Goal: Task Accomplishment & Management: Complete application form

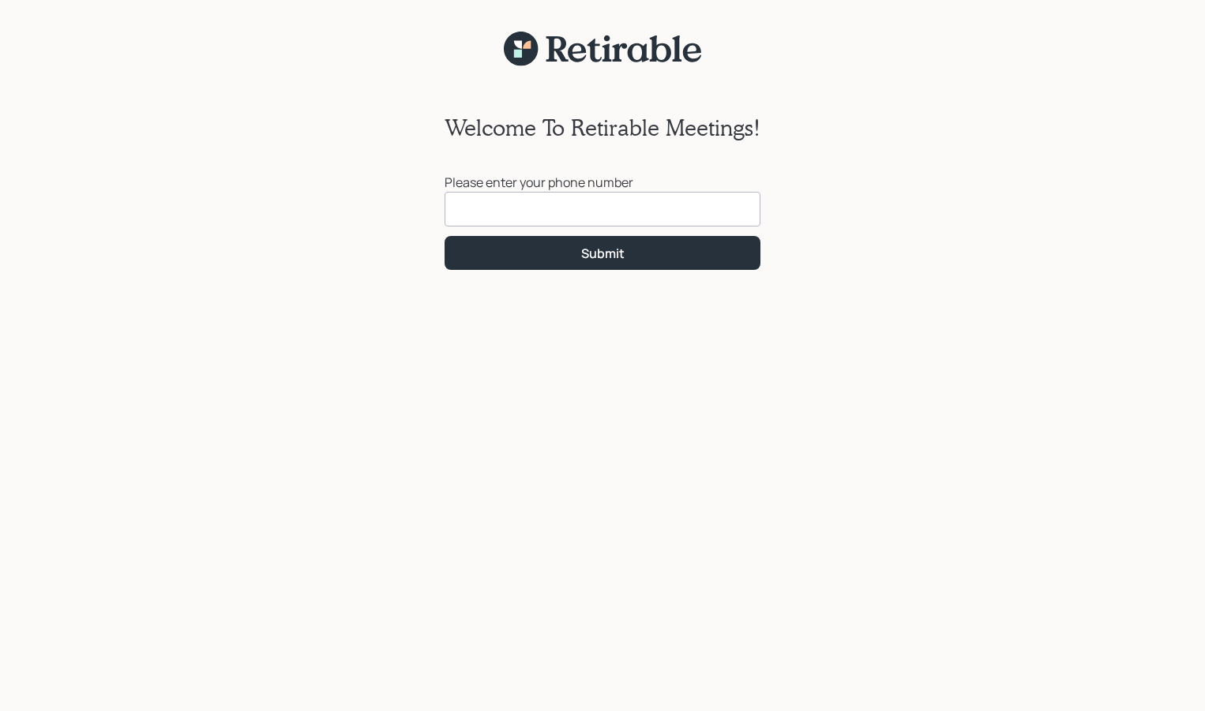
click at [656, 206] on input at bounding box center [603, 209] width 316 height 35
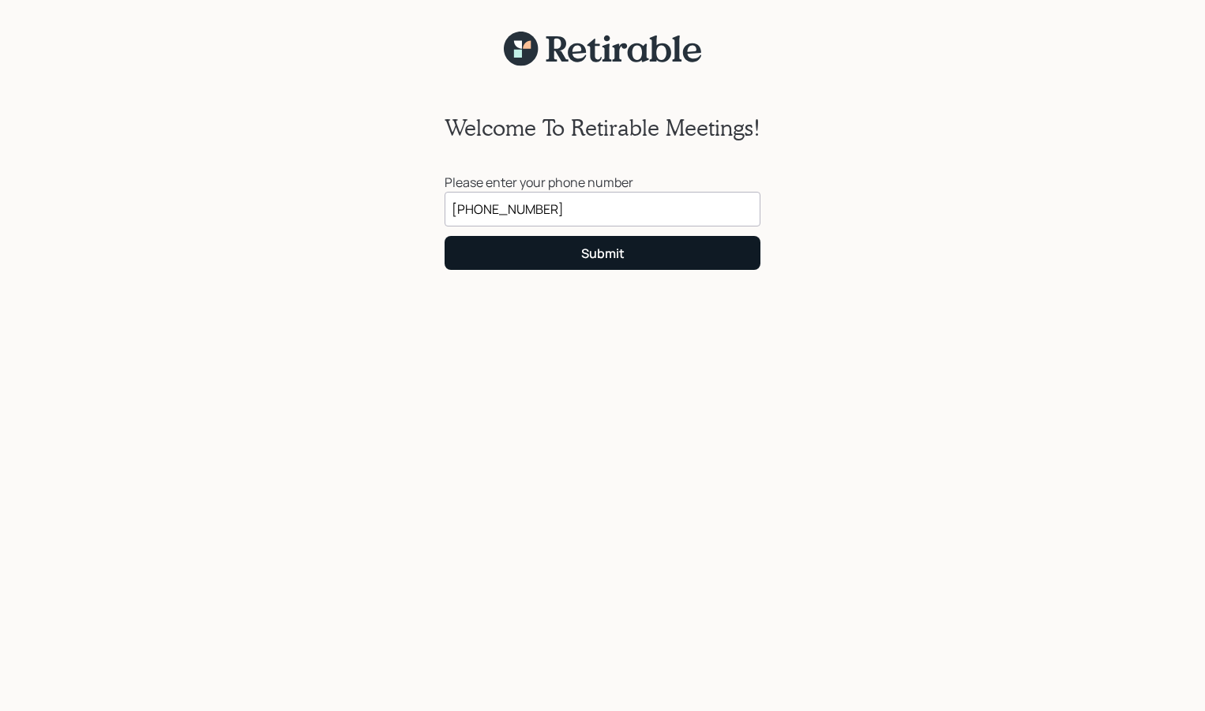
type input "[PHONE_NUMBER]"
click at [625, 263] on button "Submit" at bounding box center [603, 253] width 316 height 34
